Goal: Information Seeking & Learning: Find specific fact

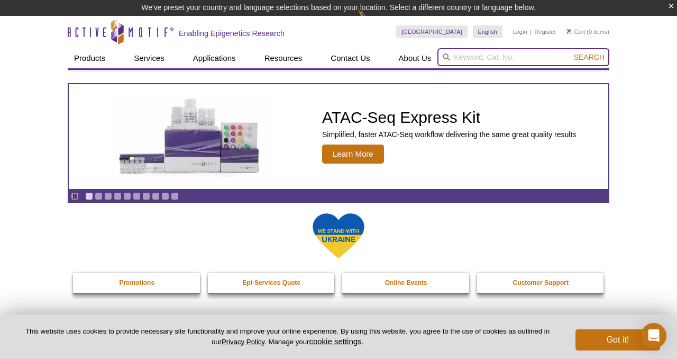
click at [469, 58] on input "search" at bounding box center [523, 57] width 172 height 18
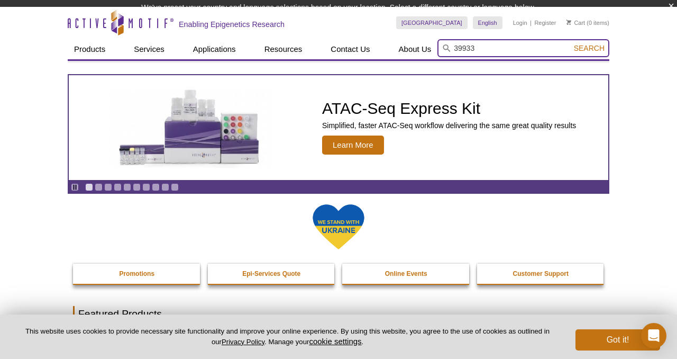
type input "39933"
click at [571, 43] on button "Search" at bounding box center [589, 48] width 37 height 10
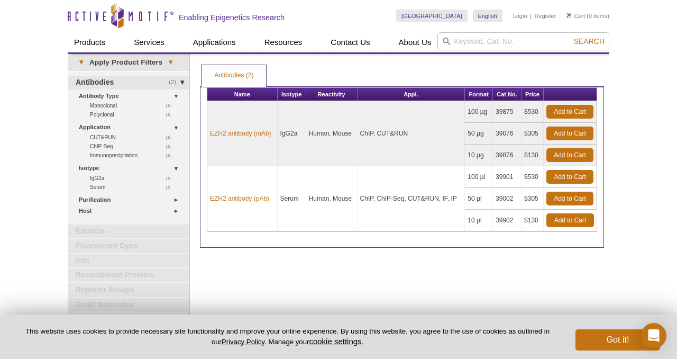
drag, startPoint x: 443, startPoint y: 198, endPoint x: 460, endPoint y: 198, distance: 16.9
click at [460, 198] on td "ChIP, ChIP-Seq, CUT&RUN, IF, IP" at bounding box center [411, 198] width 108 height 65
click at [446, 209] on td "ChIP, ChIP-Seq, CUT&RUN, IF, IP" at bounding box center [411, 198] width 108 height 65
click at [231, 199] on link "EZH2 antibody (pAb)" at bounding box center [239, 199] width 59 height 10
click at [243, 197] on link "EZH2 antibody (pAb)" at bounding box center [239, 199] width 59 height 10
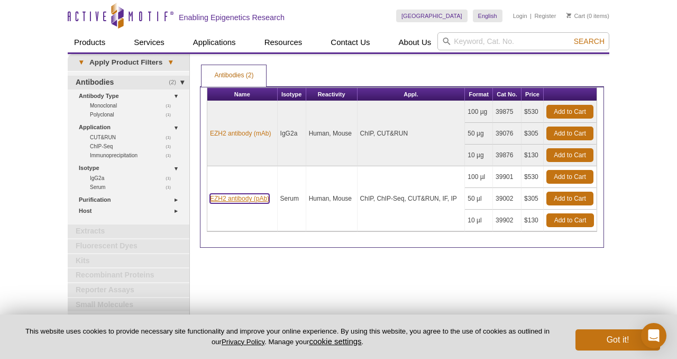
click at [247, 198] on link "EZH2 antibody (pAb)" at bounding box center [239, 199] width 59 height 10
click at [245, 199] on link "EZH2 antibody (pAb)" at bounding box center [239, 199] width 59 height 10
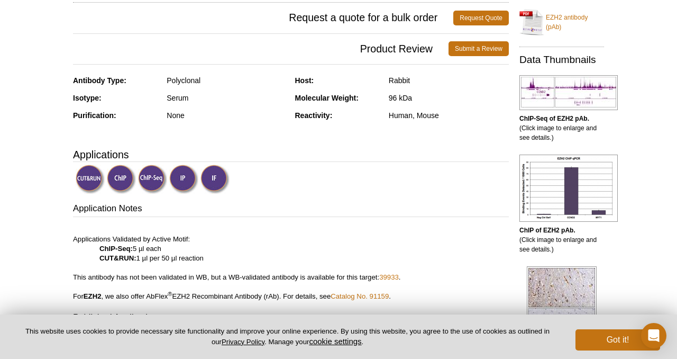
scroll to position [215, 0]
drag, startPoint x: 390, startPoint y: 96, endPoint x: 415, endPoint y: 96, distance: 25.4
click at [415, 96] on div "96 kDa" at bounding box center [449, 98] width 120 height 10
click at [394, 159] on h3 "Applications" at bounding box center [291, 154] width 436 height 16
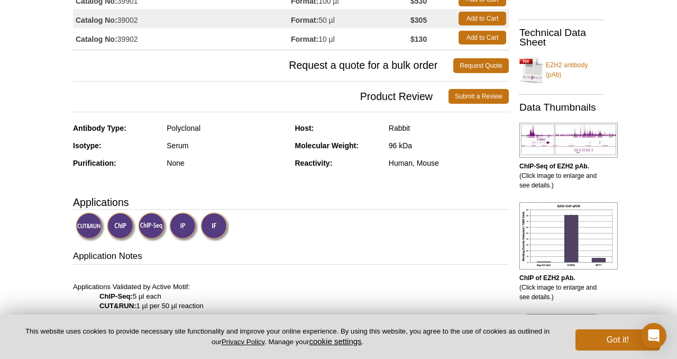
scroll to position [0, 0]
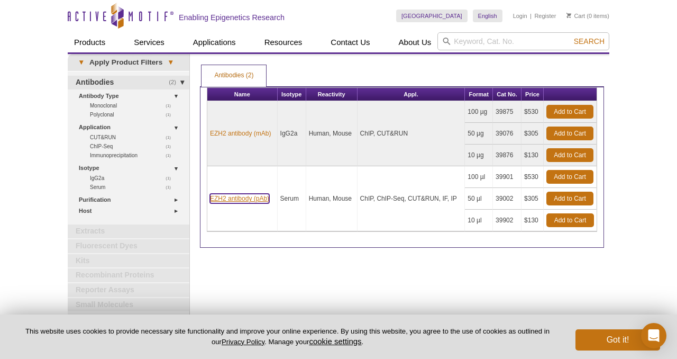
click at [253, 198] on link "EZH2 antibody (pAb)" at bounding box center [239, 199] width 59 height 10
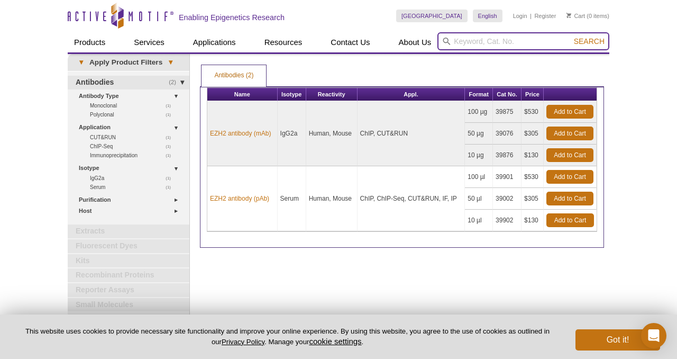
click at [489, 44] on input "search" at bounding box center [523, 41] width 172 height 18
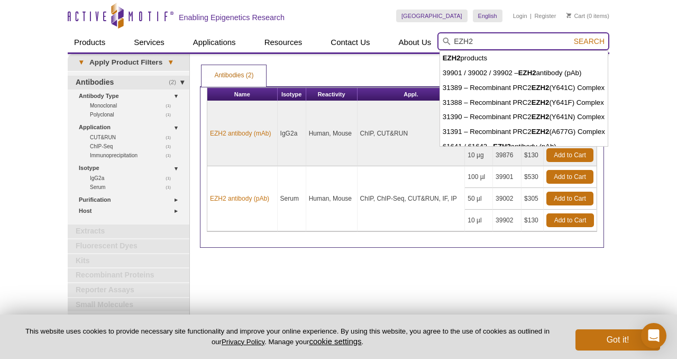
type input "EZH2"
click at [571, 36] on button "Search" at bounding box center [589, 41] width 37 height 10
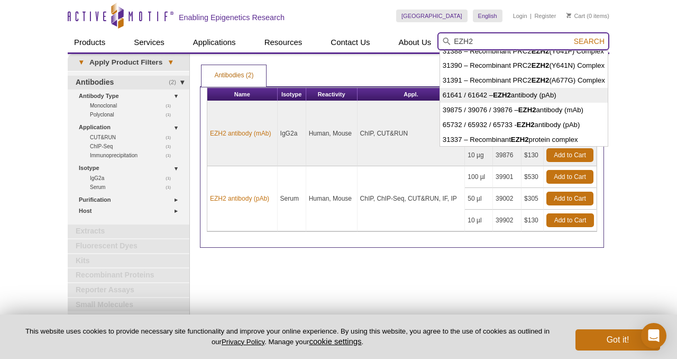
scroll to position [52, 0]
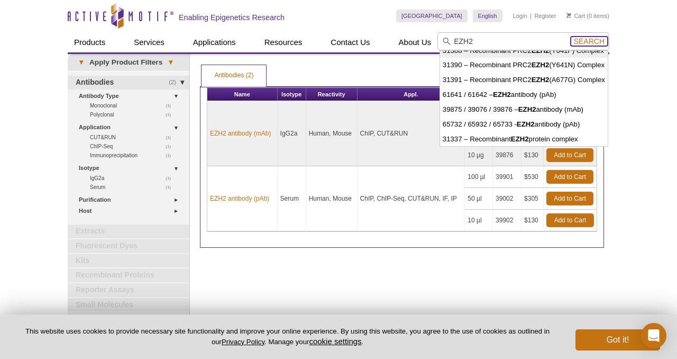
click at [584, 42] on span "Search" at bounding box center [589, 41] width 31 height 8
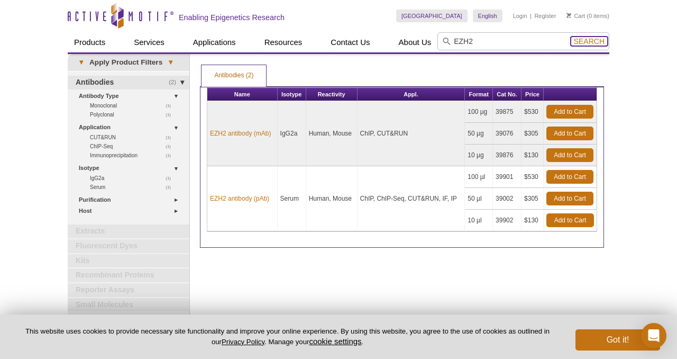
click at [584, 42] on span "Search" at bounding box center [589, 41] width 31 height 8
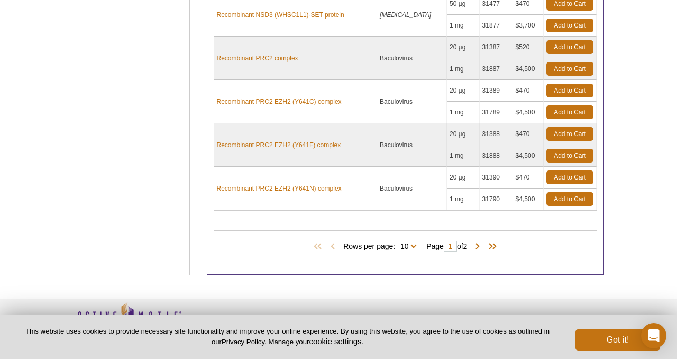
scroll to position [382, 0]
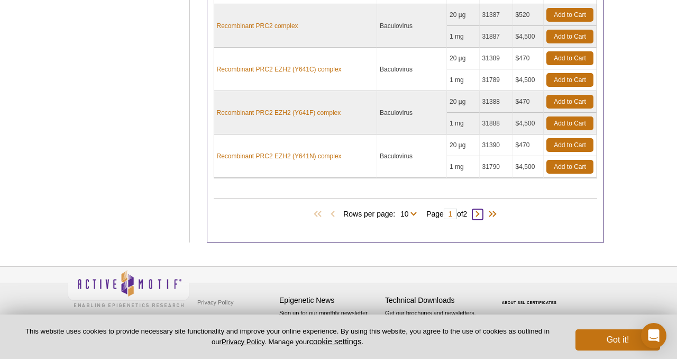
click at [481, 213] on span at bounding box center [477, 214] width 11 height 11
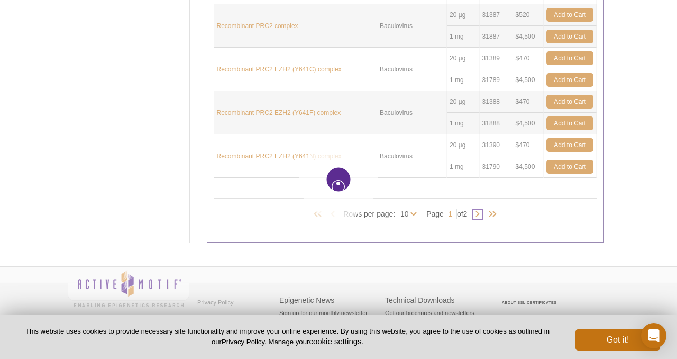
type input "2"
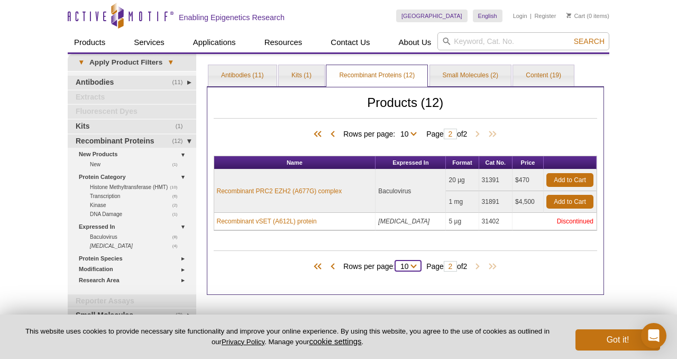
click at [411, 264] on select "10 All" at bounding box center [404, 268] width 19 height 10
select select "12"
click at [395, 263] on select "10 All" at bounding box center [404, 268] width 19 height 10
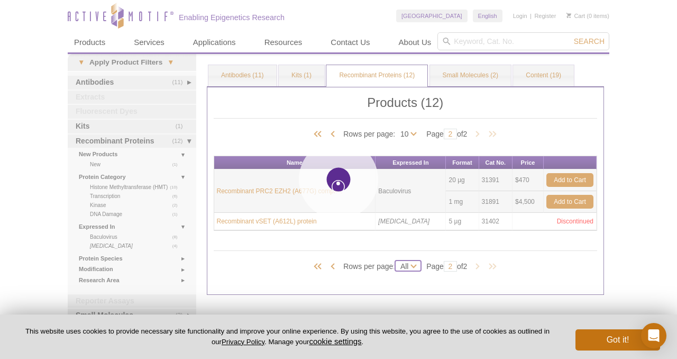
select select "12"
type input "1"
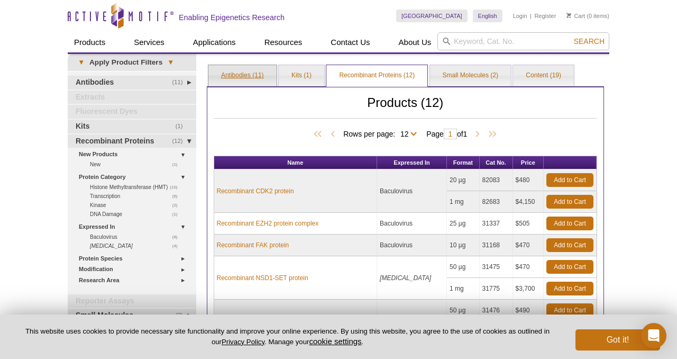
click at [258, 72] on link "Antibodies (11)" at bounding box center [242, 75] width 68 height 21
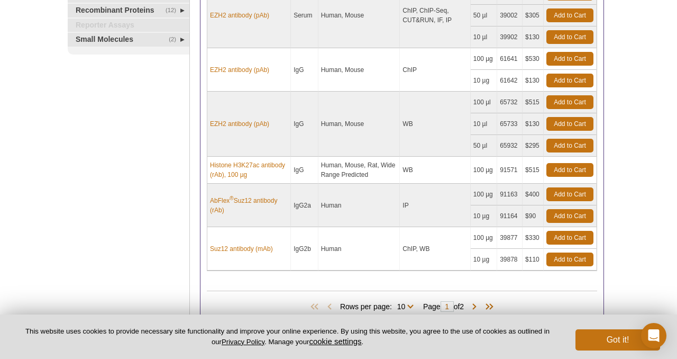
scroll to position [392, 0]
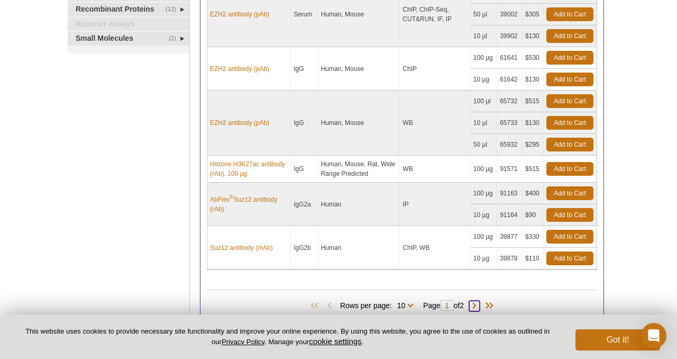
click at [478, 302] on span at bounding box center [474, 305] width 11 height 11
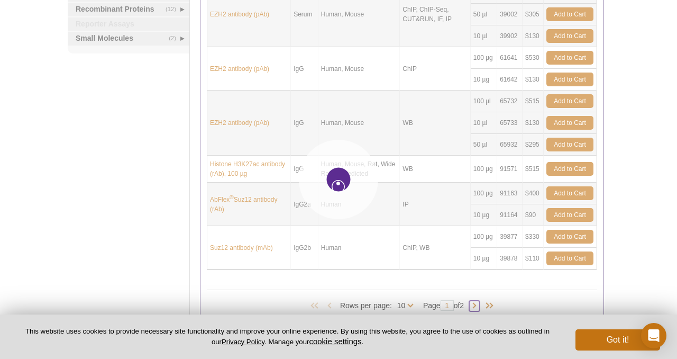
type input "2"
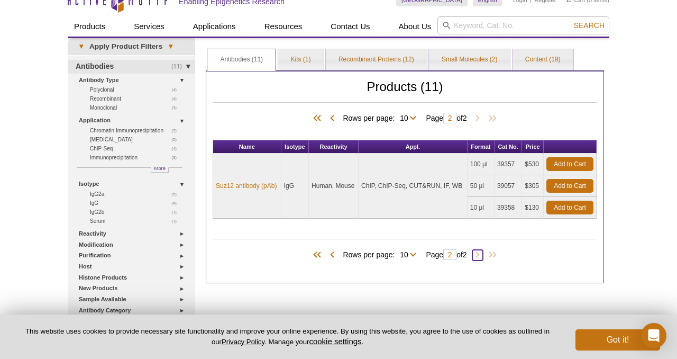
scroll to position [15, 0]
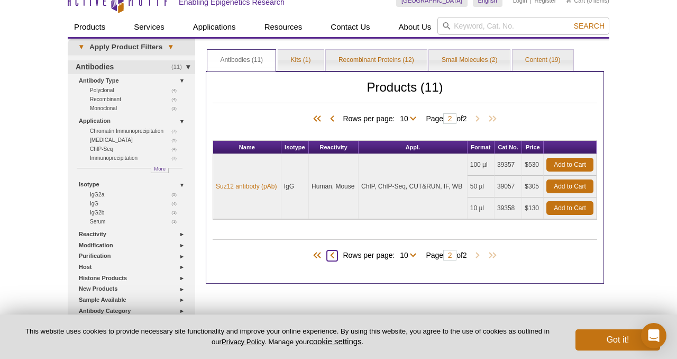
click at [329, 255] on span at bounding box center [332, 255] width 11 height 11
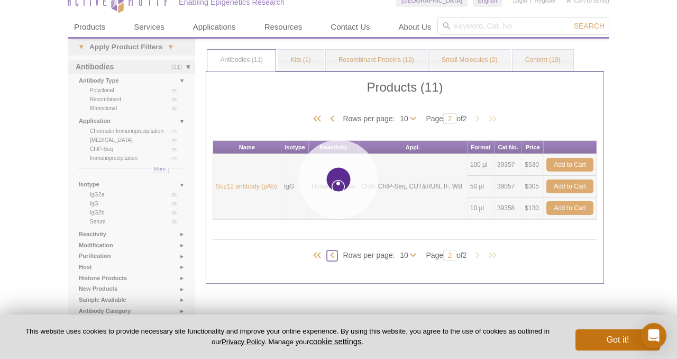
type input "1"
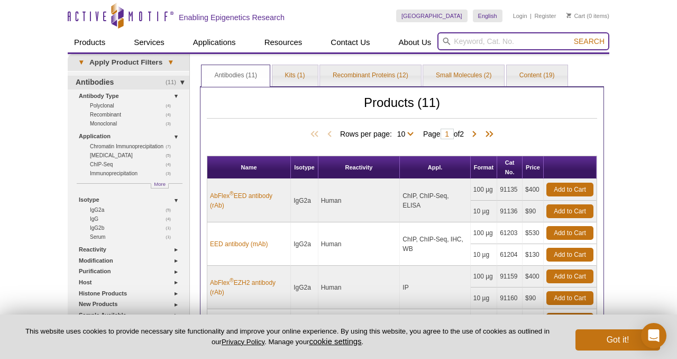
click at [486, 42] on input "search" at bounding box center [523, 41] width 172 height 18
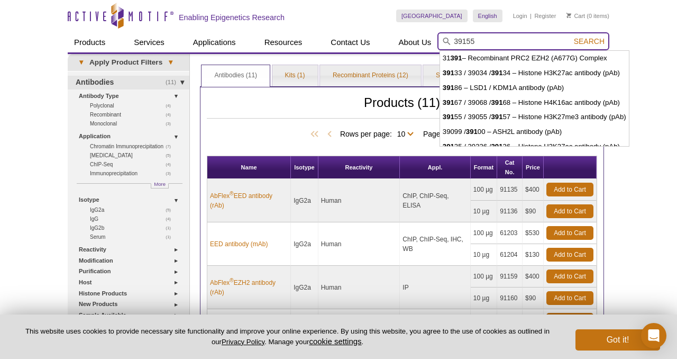
click at [571, 36] on button "Search" at bounding box center [589, 41] width 37 height 10
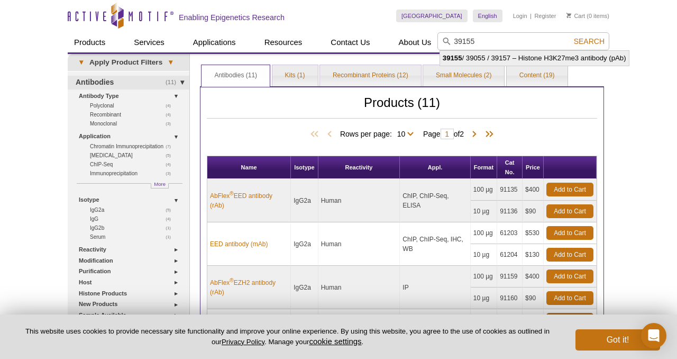
click at [543, 59] on li "39155 / 39055 / 39157 – Histone H3K27me3 antibody (pAb)" at bounding box center [534, 58] width 189 height 15
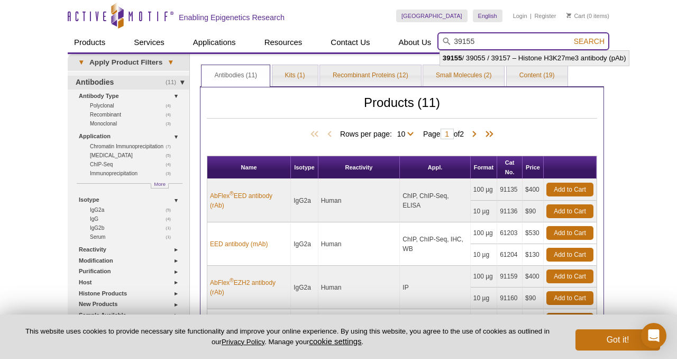
type input "39155 / 39055 / 39157 – Histone H3K27me3 antibody (pAb)"
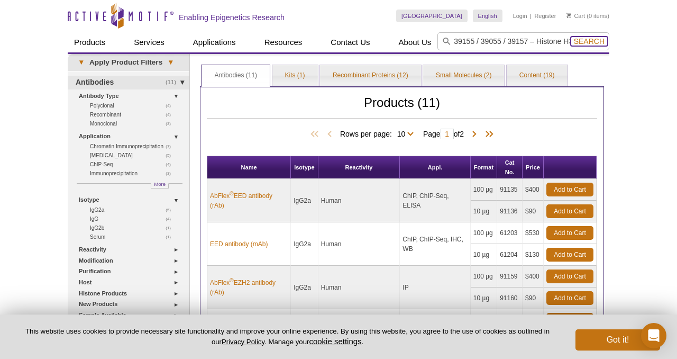
click at [587, 41] on span "Search" at bounding box center [589, 41] width 31 height 8
click at [582, 39] on span "Search" at bounding box center [589, 41] width 31 height 8
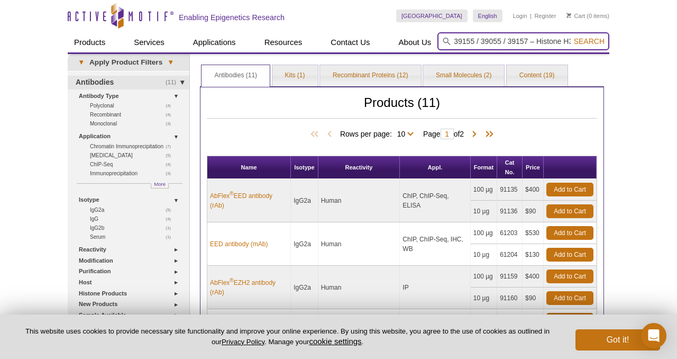
click at [495, 40] on input "39155 / 39055 / 39157 – Histone H3K27me3 antibody (pAb)" at bounding box center [523, 41] width 172 height 18
click at [571, 36] on button "Search" at bounding box center [589, 41] width 37 height 10
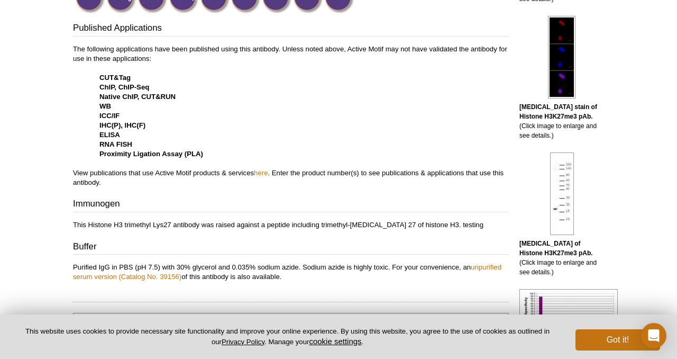
scroll to position [383, 0]
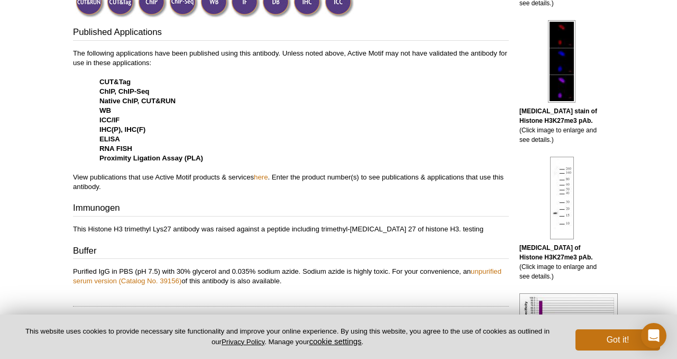
click at [101, 113] on strong "WB" at bounding box center [105, 110] width 12 height 8
drag, startPoint x: 100, startPoint y: 112, endPoint x: 115, endPoint y: 112, distance: 14.8
click at [114, 112] on p "The following applications have been published using this antibody. Unless note…" at bounding box center [291, 120] width 436 height 143
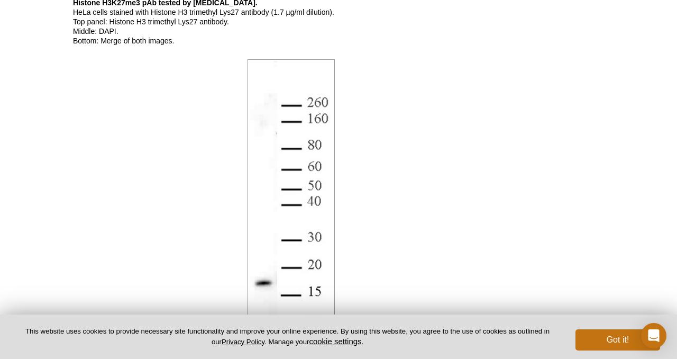
scroll to position [1197, 0]
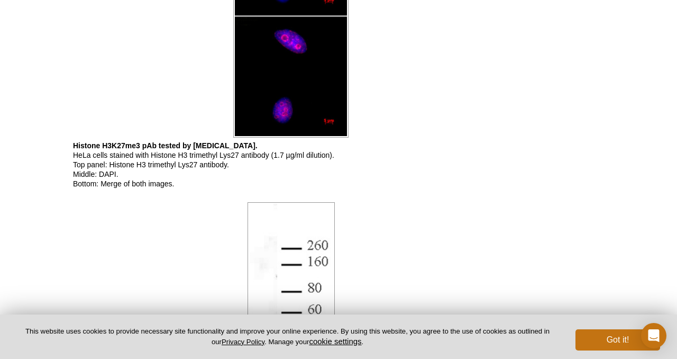
drag, startPoint x: 93, startPoint y: 154, endPoint x: 226, endPoint y: 187, distance: 137.2
click at [226, 187] on p "Histone H3K27me3 pAb tested by immunofluorescence. HeLa cells stained with Hist…" at bounding box center [291, 165] width 436 height 48
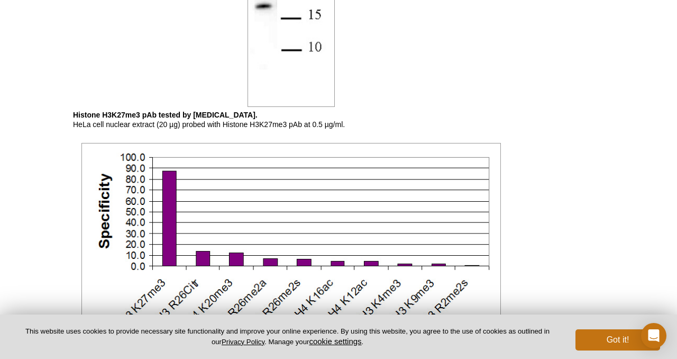
scroll to position [1615, 0]
drag, startPoint x: 139, startPoint y: 124, endPoint x: 324, endPoint y: 126, distance: 185.6
click at [324, 125] on p "Histone H3K27me3 pAb tested by Western blot. HeLa cell nuclear extract (20 µg) …" at bounding box center [291, 120] width 436 height 19
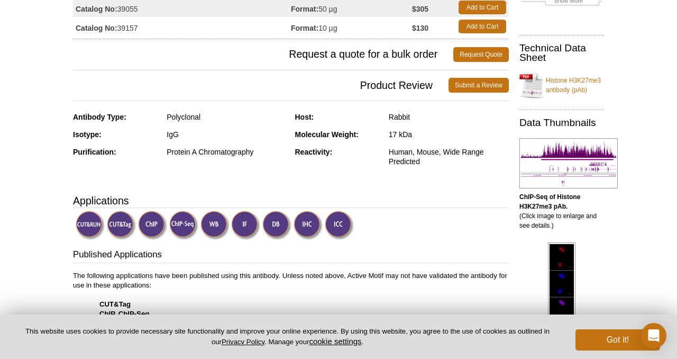
scroll to position [161, 0]
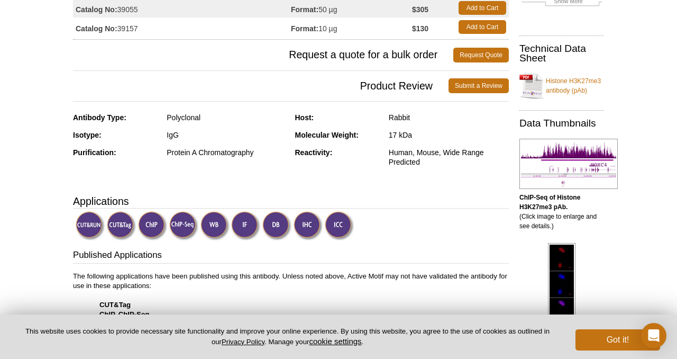
click at [210, 222] on img at bounding box center [214, 225] width 29 height 29
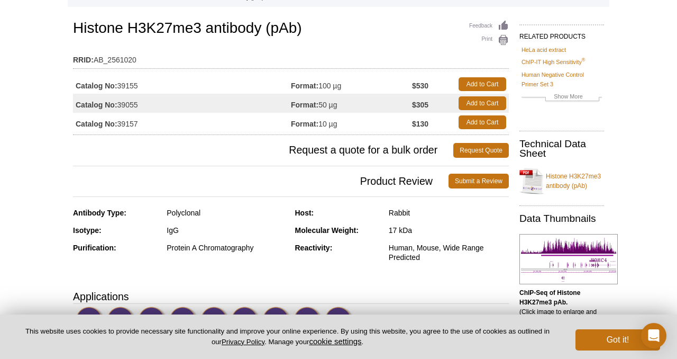
scroll to position [0, 0]
